Goal: Task Accomplishment & Management: Use online tool/utility

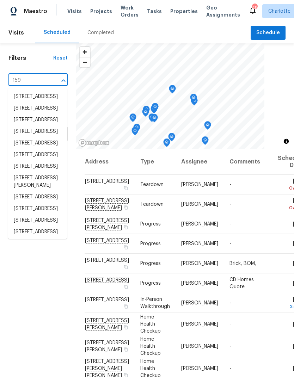
type input "159 f"
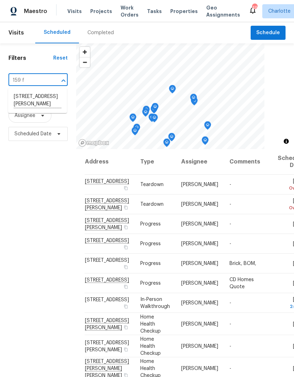
click at [50, 102] on li "159 Fryling Ave SW, Concord, NC 28025" at bounding box center [37, 100] width 59 height 19
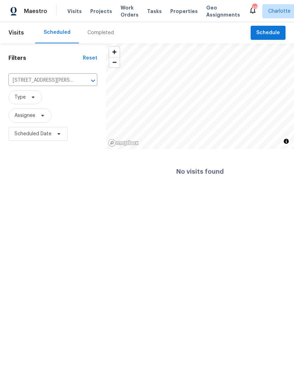
click at [24, 9] on span "Maestro" at bounding box center [35, 11] width 23 height 7
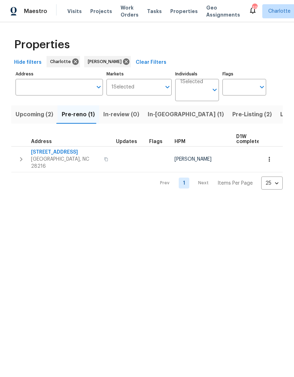
scroll to position [0, 10]
click at [66, 154] on span "9065 Cinnabay Dr" at bounding box center [65, 152] width 69 height 7
click at [195, 201] on html "Maestro Visits Projects Work Orders Tasks Properties Geo Assignments 49 Charlot…" at bounding box center [147, 100] width 294 height 201
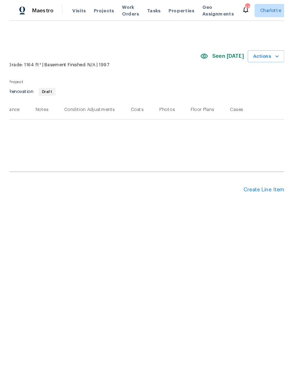
scroll to position [0, 104]
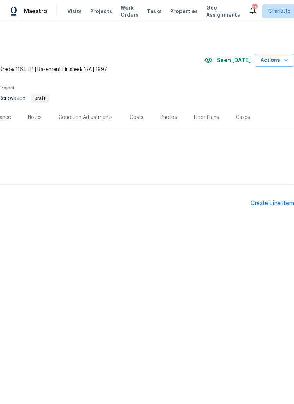
click at [272, 206] on div "Create Line Item" at bounding box center [272, 203] width 43 height 7
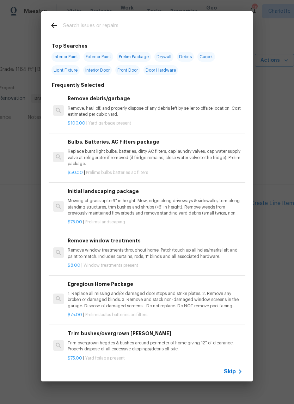
click at [155, 25] on input "text" at bounding box center [138, 26] width 150 height 11
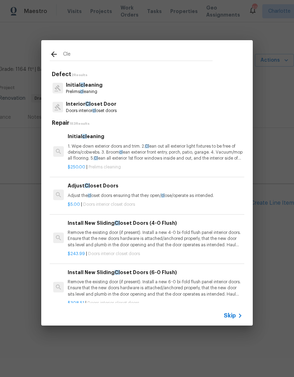
type input "Clea"
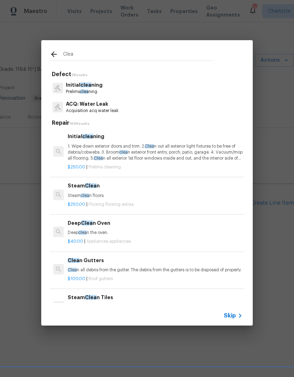
click at [136, 148] on p "1. Wipe down exterior doors and trim. 2. Clea n out all exterior light fixtures…" at bounding box center [155, 153] width 175 height 18
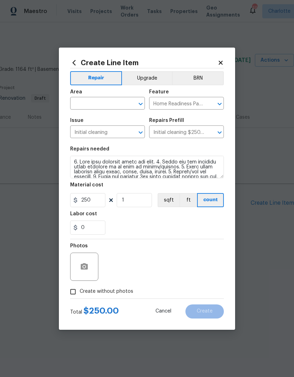
click at [113, 96] on div "Area" at bounding box center [107, 94] width 75 height 9
click at [104, 106] on input "text" at bounding box center [97, 104] width 55 height 11
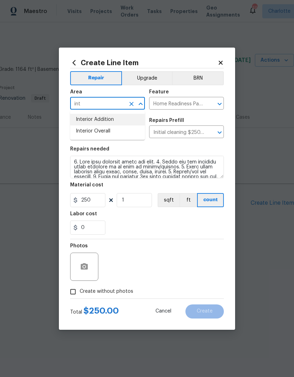
click at [125, 123] on li "Interior Addition" at bounding box center [107, 120] width 75 height 12
type input "Interior Addition"
click at [135, 103] on button "Clear" at bounding box center [132, 104] width 10 height 10
click at [112, 104] on input "text" at bounding box center [97, 104] width 55 height 11
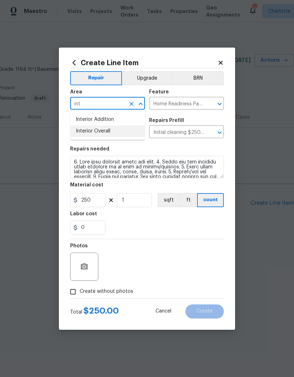
click at [120, 136] on li "Interior Overall" at bounding box center [107, 132] width 75 height 12
type input "Interior Overall"
click at [85, 264] on icon "button" at bounding box center [84, 267] width 8 height 8
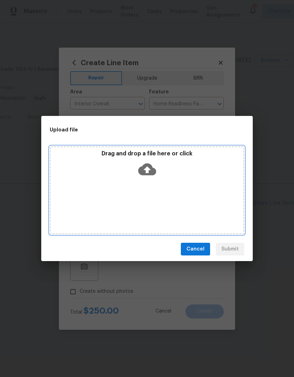
click at [153, 165] on icon at bounding box center [147, 169] width 18 height 18
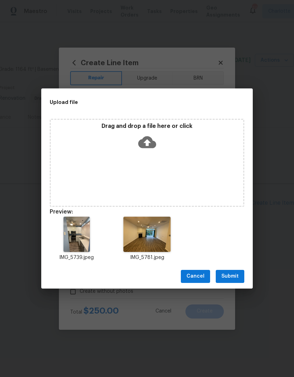
click at [229, 279] on span "Submit" at bounding box center [230, 276] width 17 height 9
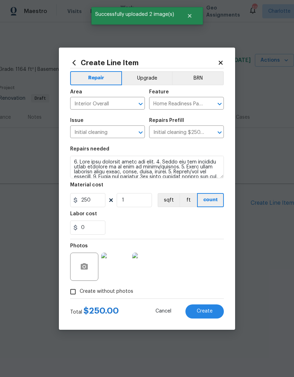
click at [209, 307] on button "Create" at bounding box center [205, 312] width 38 height 14
type input "0"
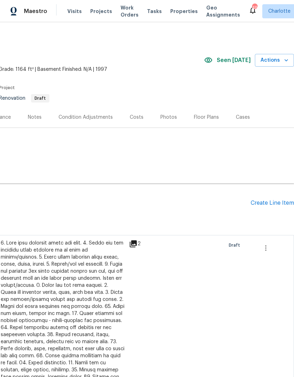
click at [268, 201] on div "Create Line Item" at bounding box center [272, 203] width 43 height 7
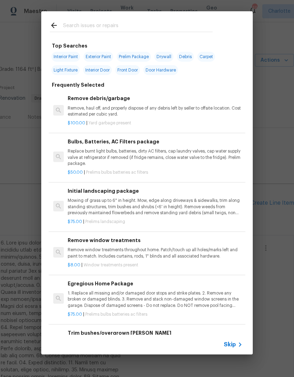
click at [164, 24] on input "text" at bounding box center [138, 26] width 150 height 11
type input "Press"
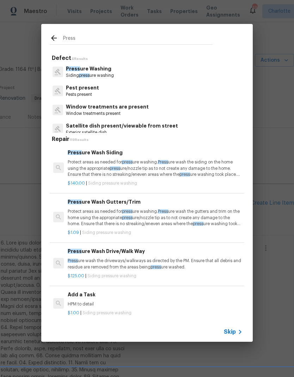
click at [142, 158] on div "Press ure Wash Siding Protect areas as needed for press ure washing. Press ure …" at bounding box center [155, 163] width 175 height 29
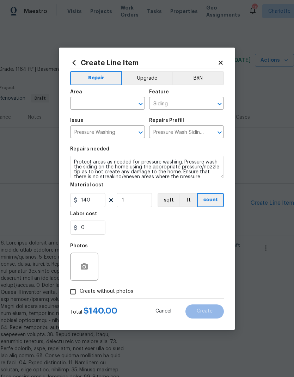
click at [110, 104] on input "text" at bounding box center [97, 104] width 55 height 11
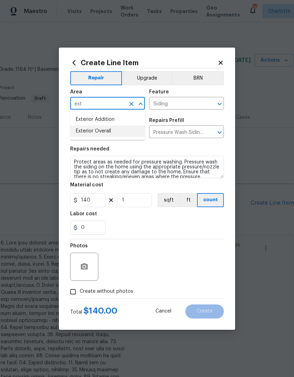
click at [119, 128] on li "Exterior Overall" at bounding box center [107, 132] width 75 height 12
type input "Exterior Overall"
click at [99, 199] on input "140" at bounding box center [87, 200] width 35 height 14
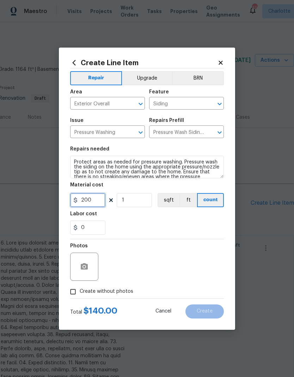
type input "200"
click at [89, 267] on button "button" at bounding box center [84, 267] width 17 height 17
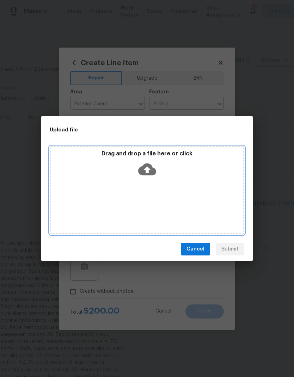
click at [150, 164] on icon at bounding box center [147, 170] width 18 height 12
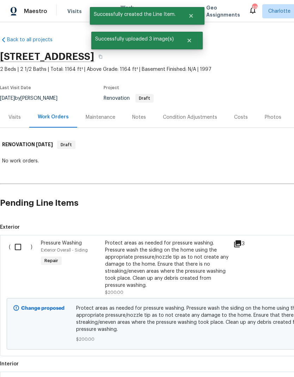
scroll to position [0, 104]
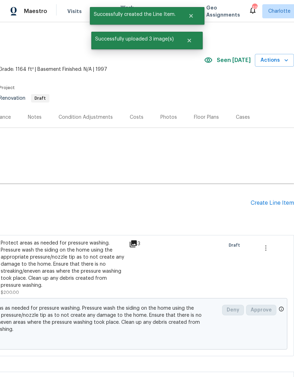
click at [269, 201] on div "Create Line Item" at bounding box center [272, 203] width 43 height 7
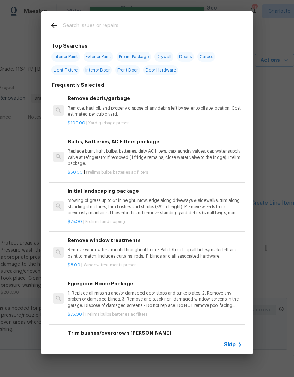
click at [157, 27] on input "text" at bounding box center [138, 26] width 150 height 11
type input "Press"
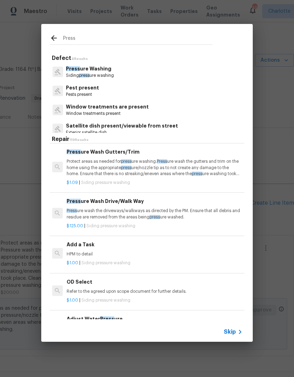
scroll to position [50, 1]
click at [133, 209] on p "Press ure wash the driveways/walkways as directed by the PM. Ensure that all de…" at bounding box center [154, 214] width 175 height 12
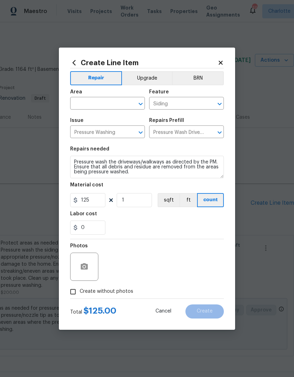
click at [109, 105] on input "text" at bounding box center [97, 104] width 55 height 11
type input "i"
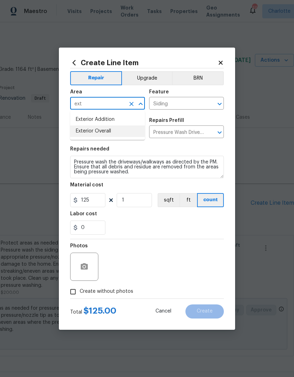
click at [124, 133] on li "Exterior Overall" at bounding box center [107, 132] width 75 height 12
type input "Exterior Overall"
click at [84, 268] on circle "button" at bounding box center [84, 267] width 2 height 2
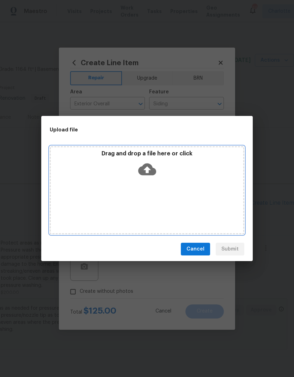
click at [150, 167] on icon at bounding box center [147, 170] width 18 height 12
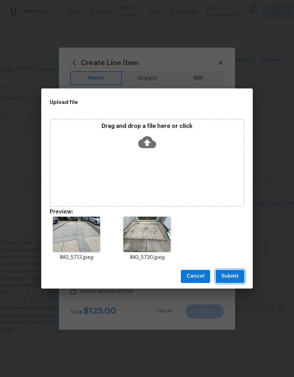
click at [226, 277] on span "Submit" at bounding box center [230, 276] width 17 height 9
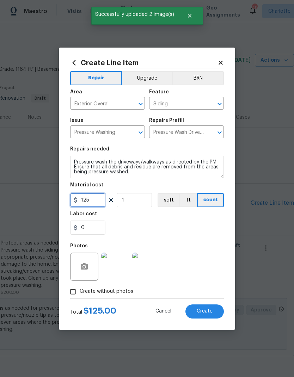
click at [96, 201] on input "125" at bounding box center [87, 200] width 35 height 14
type input "150"
click at [207, 310] on span "Create" at bounding box center [205, 311] width 16 height 5
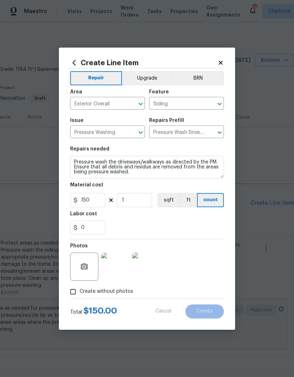
type input "0"
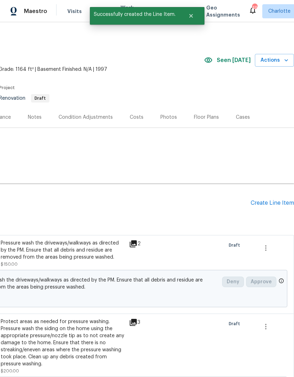
scroll to position [0, 104]
click at [276, 205] on div "Create Line Item" at bounding box center [272, 203] width 43 height 7
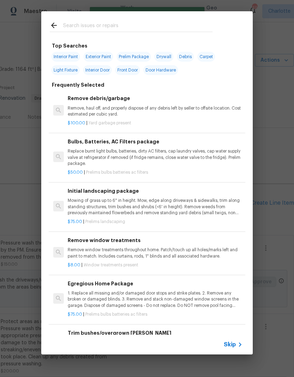
click at [168, 26] on input "text" at bounding box center [138, 26] width 150 height 11
type input "Basic"
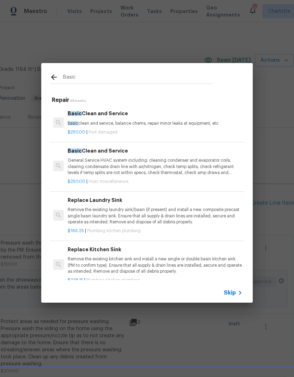
click at [167, 168] on p "General Service HVAC system including: cleaning condenser and evaporator coils,…" at bounding box center [155, 167] width 175 height 18
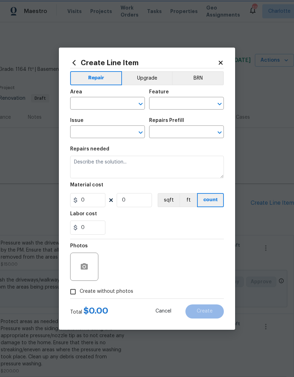
type input "HVAC"
type input "HVAC Extras"
type input "Basic Clean and Service $250.00"
type textarea "General Service HVAC system including: cleaning condenser and evaporator coils,…"
type input "250"
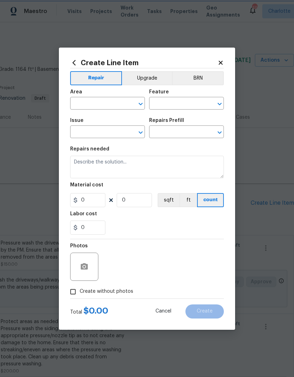
type input "1"
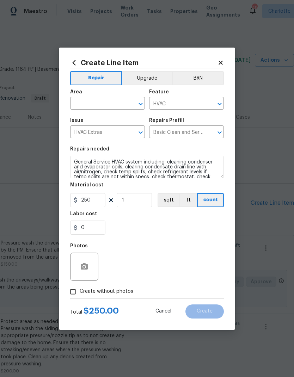
click at [114, 102] on input "text" at bounding box center [97, 104] width 55 height 11
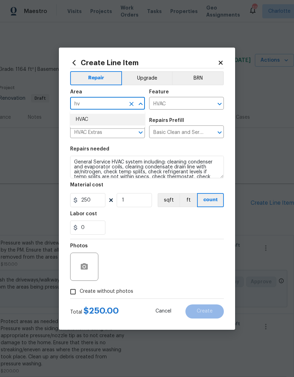
click at [115, 117] on li "HVAC" at bounding box center [107, 120] width 75 height 12
type input "HVAC"
click at [85, 262] on button "button" at bounding box center [84, 267] width 17 height 17
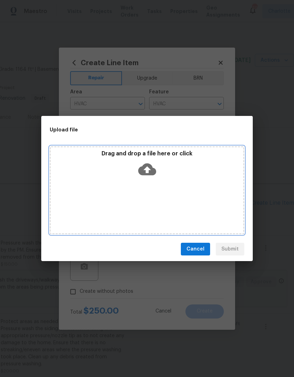
click at [149, 170] on icon at bounding box center [147, 170] width 18 height 12
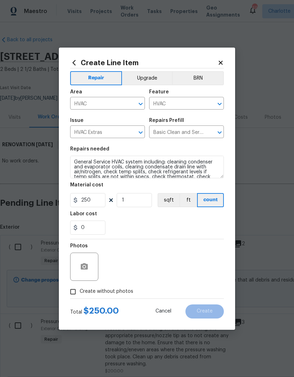
scroll to position [0, 104]
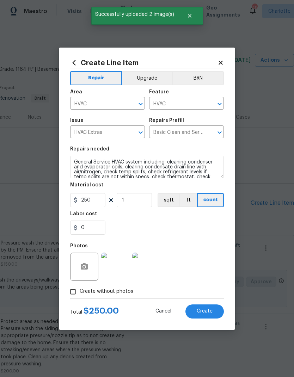
click at [214, 311] on button "Create" at bounding box center [205, 312] width 38 height 14
type input "0"
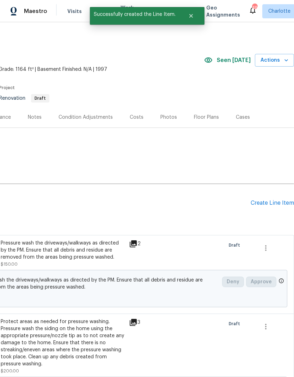
scroll to position [0, 106]
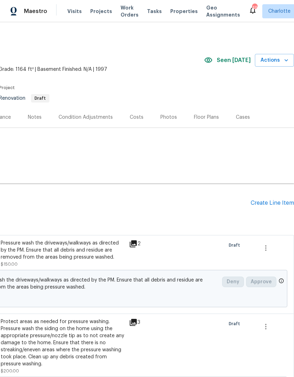
click at [276, 206] on div "Create Line Item" at bounding box center [272, 203] width 43 height 7
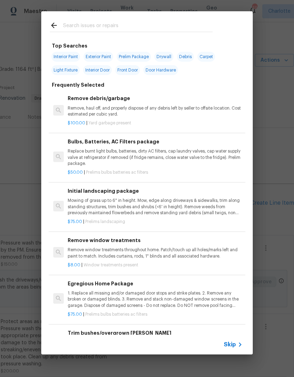
scroll to position [0, 104]
click at [141, 13] on div at bounding box center [131, 25] width 180 height 28
click at [284, 145] on div "Top Searches Interior Paint Exterior Paint Prelim Package Drywall Debris Carpet…" at bounding box center [147, 183] width 294 height 366
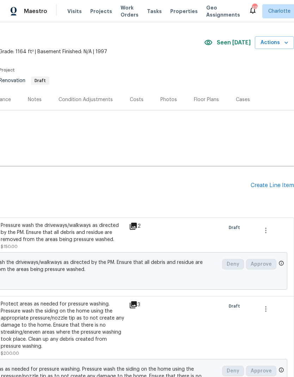
scroll to position [18, 104]
click at [270, 186] on div "Create Line Item" at bounding box center [272, 185] width 43 height 7
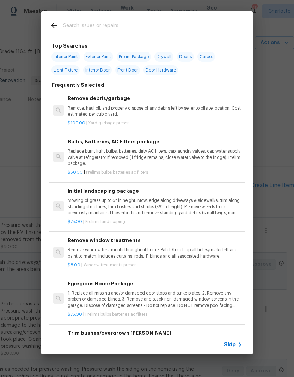
click at [146, 25] on input "text" at bounding box center [138, 26] width 150 height 11
type input "Weather"
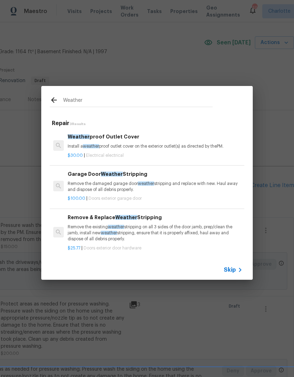
click at [156, 143] on div "Weather proof Outlet Cover Install a weather proof outlet cover on the exterior…" at bounding box center [155, 141] width 175 height 17
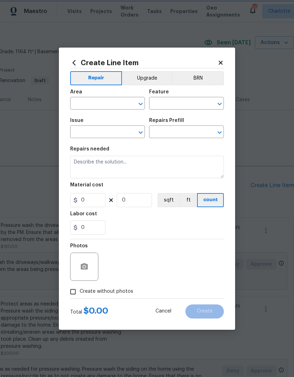
type input "Electrical"
type input "Weatherproof Outlet Cover $30.00"
type textarea "Install a weatherproof outlet cover on the exterior outlet(s) as directed by th…"
type input "30"
type input "1"
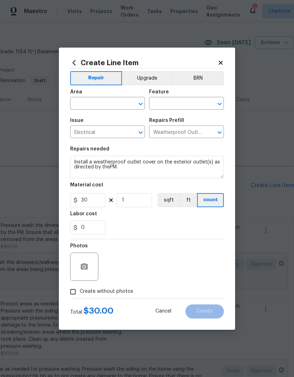
click at [111, 101] on input "text" at bounding box center [97, 104] width 55 height 11
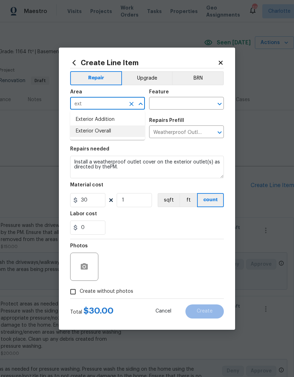
click at [127, 135] on li "Exterior Overall" at bounding box center [107, 132] width 75 height 12
type input "Exterior Overall"
click at [194, 105] on input "text" at bounding box center [176, 104] width 55 height 11
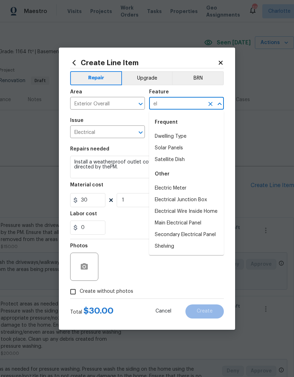
type input "e"
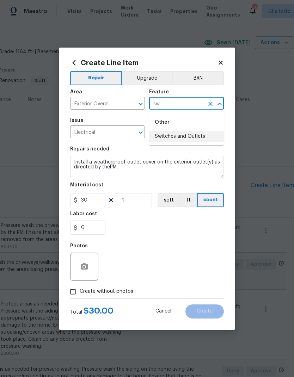
click at [192, 136] on li "Switches and Outlets" at bounding box center [186, 137] width 75 height 12
type input "Switches and Outlets"
click at [84, 266] on icon "button" at bounding box center [84, 266] width 7 height 6
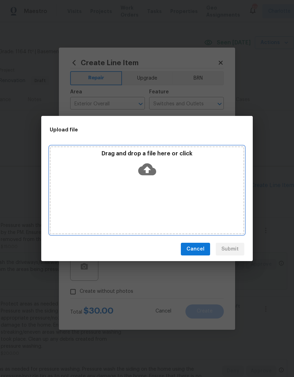
click at [150, 171] on icon at bounding box center [147, 170] width 18 height 12
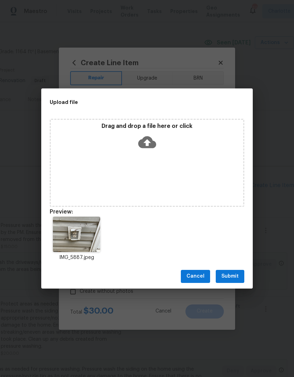
click at [230, 273] on span "Submit" at bounding box center [230, 276] width 17 height 9
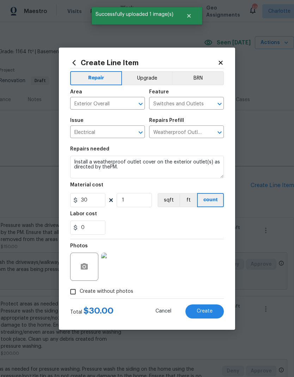
click at [201, 315] on button "Create" at bounding box center [205, 312] width 38 height 14
type input "0"
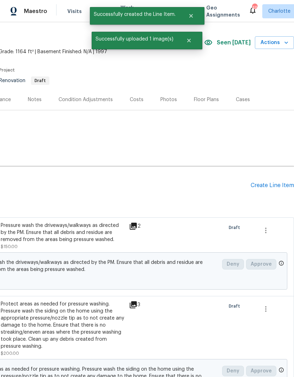
click at [258, 186] on div "Create Line Item" at bounding box center [272, 185] width 43 height 7
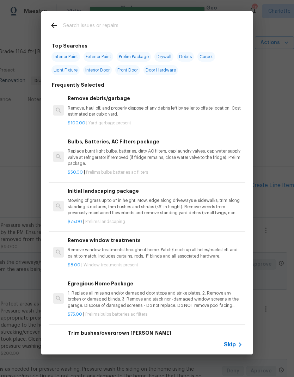
click at [175, 26] on input "text" at bounding box center [138, 26] width 150 height 11
click at [145, 54] on span "Prelim Package" at bounding box center [134, 57] width 34 height 10
type input "Prelim Package"
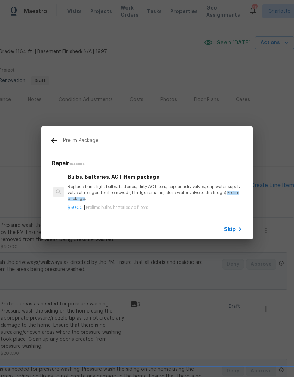
click at [53, 142] on icon at bounding box center [54, 141] width 6 height 6
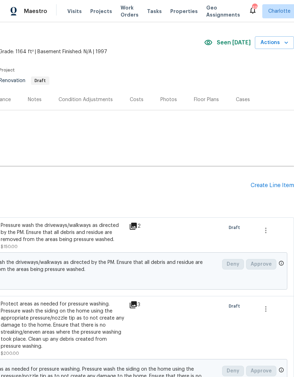
click at [265, 181] on div "Pending Line Items Create Line Item" at bounding box center [95, 185] width 399 height 33
click at [263, 187] on div "Create Line Item" at bounding box center [272, 185] width 43 height 7
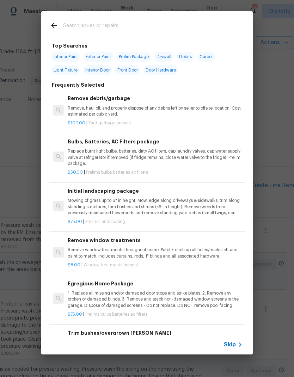
click at [166, 29] on input "text" at bounding box center [138, 26] width 150 height 11
type input "Package"
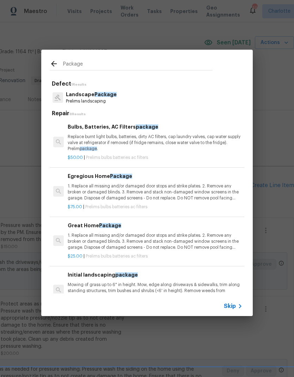
click at [168, 133] on div "Bulbs, Batteries, AC Filters package Replace burnt light bulbs, batteries, dirt…" at bounding box center [155, 137] width 175 height 29
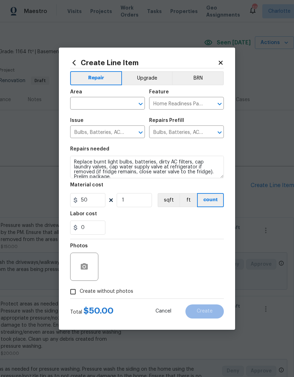
click at [108, 107] on input "text" at bounding box center [97, 104] width 55 height 11
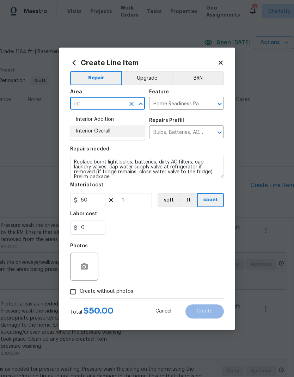
click at [117, 134] on li "Interior Overall" at bounding box center [107, 132] width 75 height 12
type input "Interior Overall"
click at [79, 273] on button "button" at bounding box center [84, 267] width 17 height 17
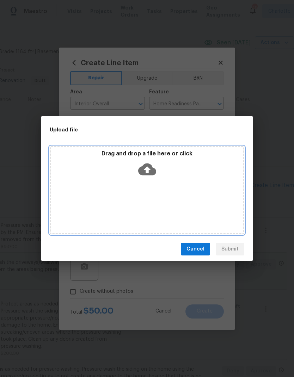
click at [148, 171] on icon at bounding box center [147, 169] width 18 height 18
